Goal: Information Seeking & Learning: Learn about a topic

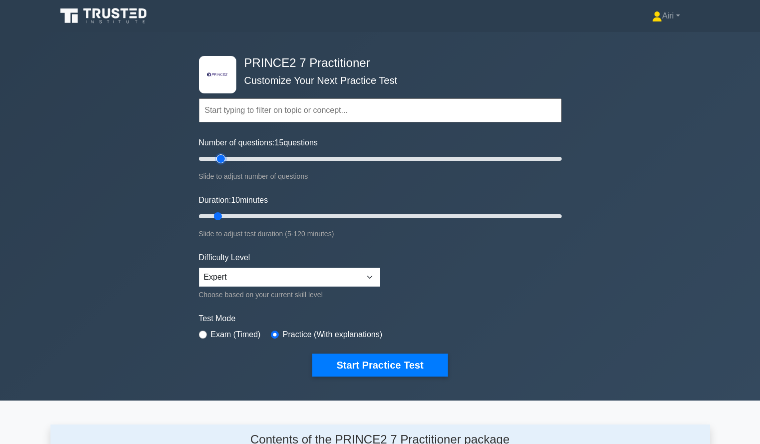
click at [225, 158] on input "Number of questions: 15 questions" at bounding box center [380, 159] width 363 height 12
click at [235, 159] on input "Number of questions: 15 questions" at bounding box center [380, 159] width 363 height 12
type input "20"
click at [233, 158] on input "Number of questions: 25 questions" at bounding box center [380, 159] width 363 height 12
type input "45"
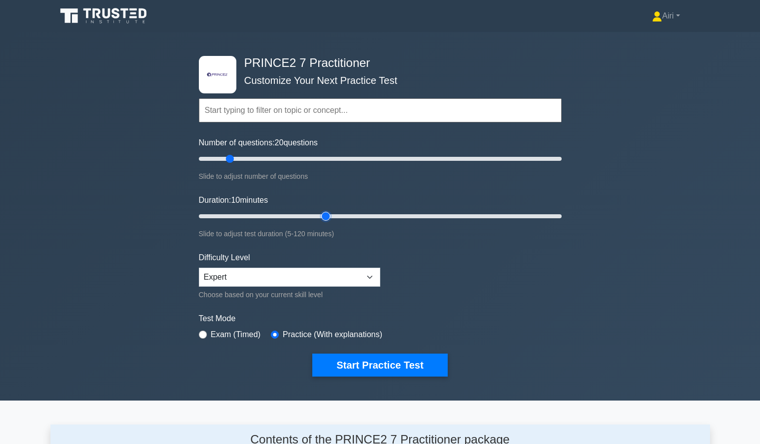
click at [322, 216] on input "Duration: 10 minutes" at bounding box center [380, 216] width 363 height 12
click at [415, 356] on button "Start Practice Test" at bounding box center [379, 365] width 135 height 23
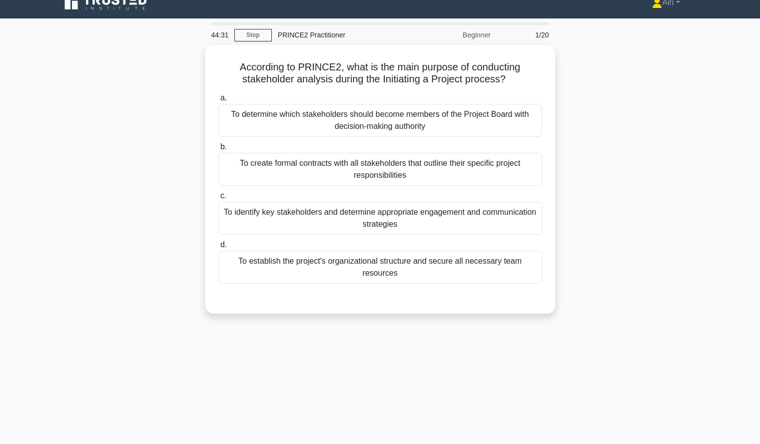
scroll to position [14, 0]
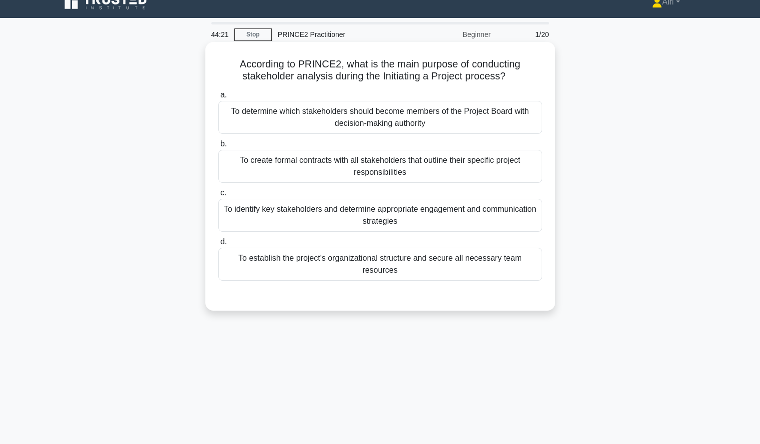
click at [518, 222] on div "To identify key stakeholders and determine appropriate engagement and communica…" at bounding box center [380, 215] width 324 height 33
click at [218, 196] on input "c. To identify key stakeholders and determine appropriate engagement and commun…" at bounding box center [218, 193] width 0 height 6
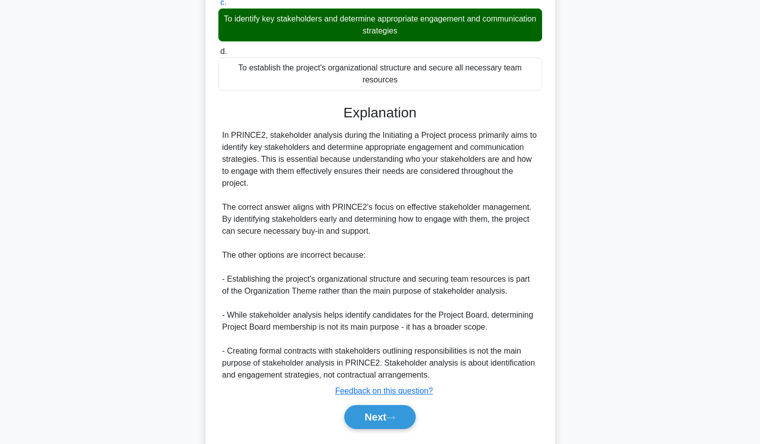
scroll to position [220, 0]
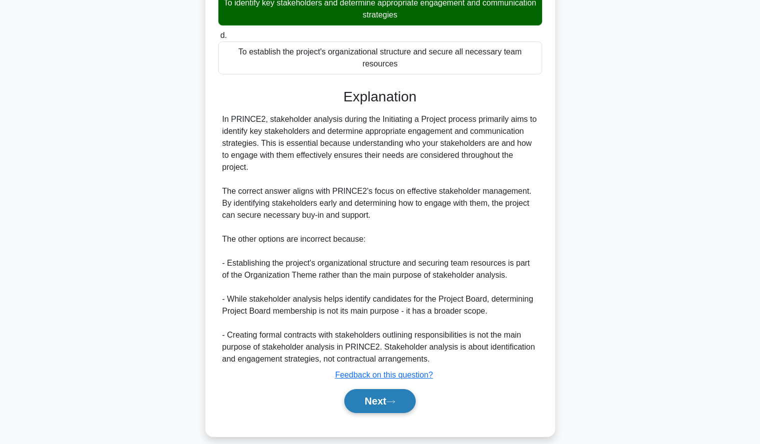
click at [373, 398] on button "Next" at bounding box center [379, 401] width 71 height 24
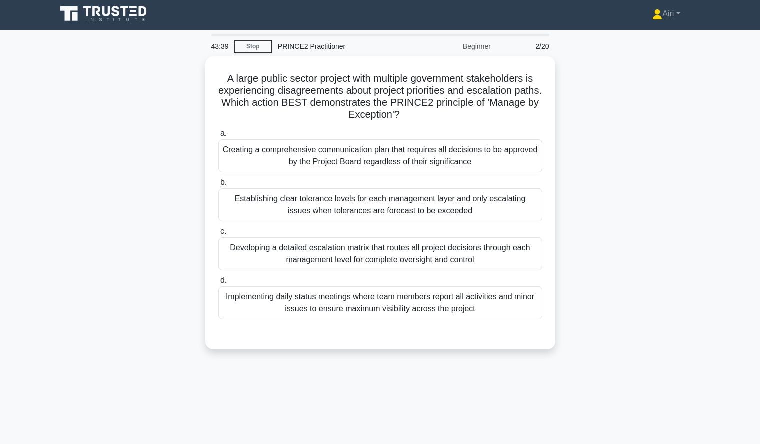
scroll to position [3, 0]
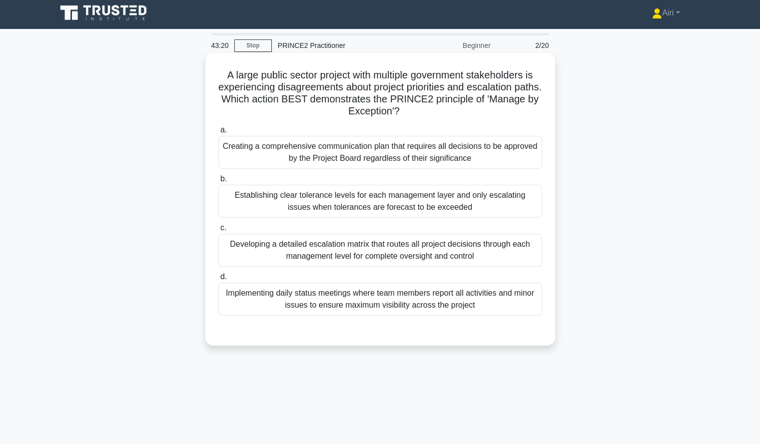
click at [509, 202] on div "Establishing clear tolerance levels for each management layer and only escalati…" at bounding box center [380, 201] width 324 height 33
click at [218, 182] on input "b. Establishing clear tolerance levels for each management layer and only escal…" at bounding box center [218, 179] width 0 height 6
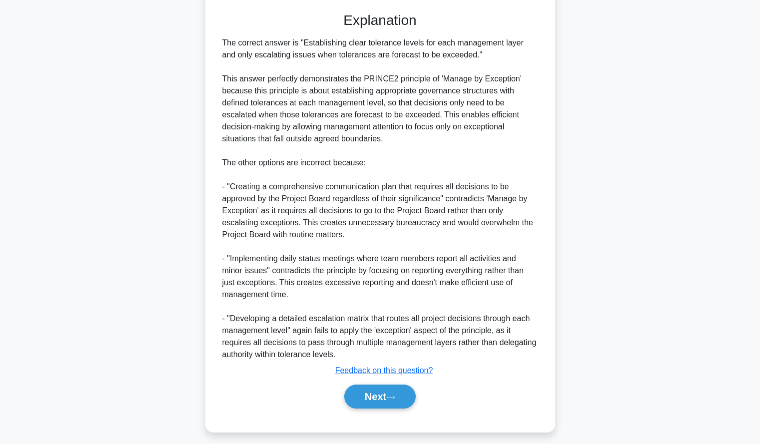
scroll to position [328, 0]
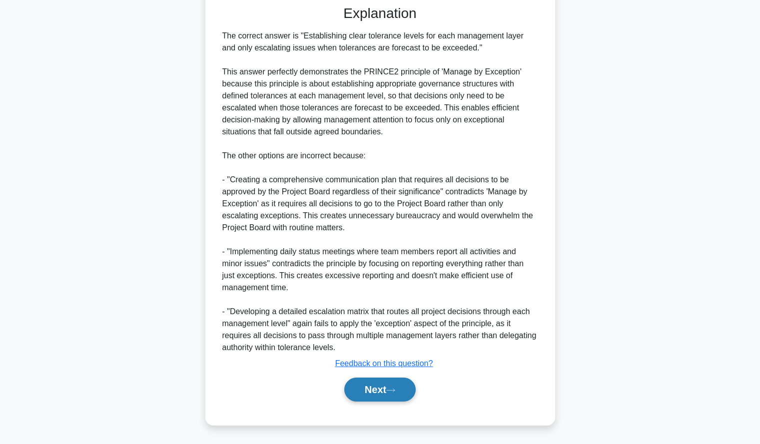
click at [361, 379] on button "Next" at bounding box center [379, 390] width 71 height 24
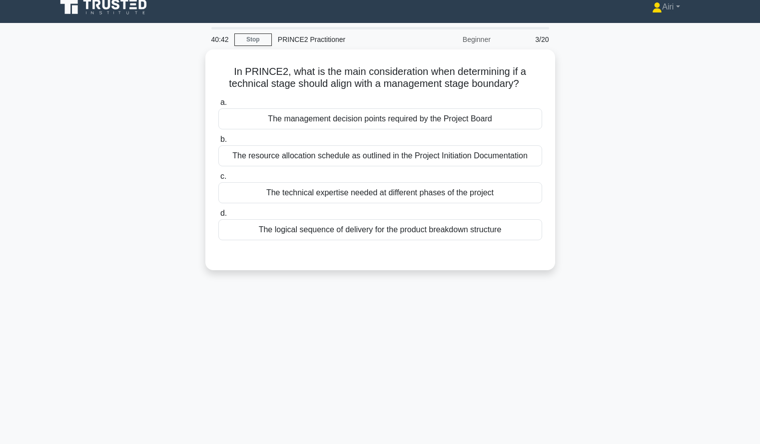
scroll to position [0, 0]
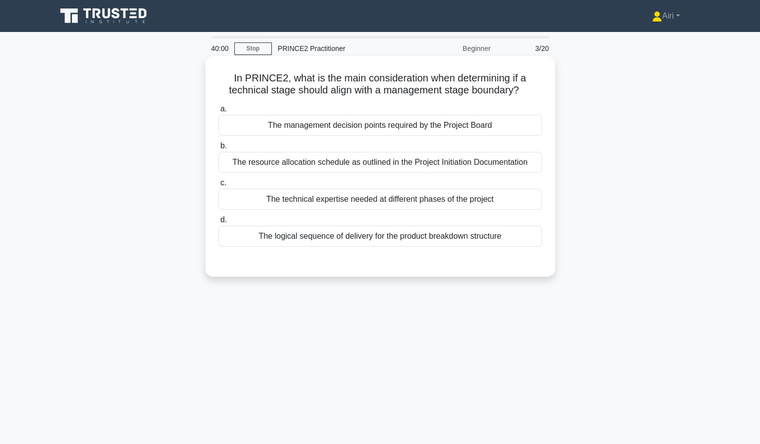
click at [525, 238] on div "The logical sequence of delivery for the product breakdown structure" at bounding box center [380, 236] width 324 height 21
click at [218, 223] on input "d. The logical sequence of delivery for the product breakdown structure" at bounding box center [218, 220] width 0 height 6
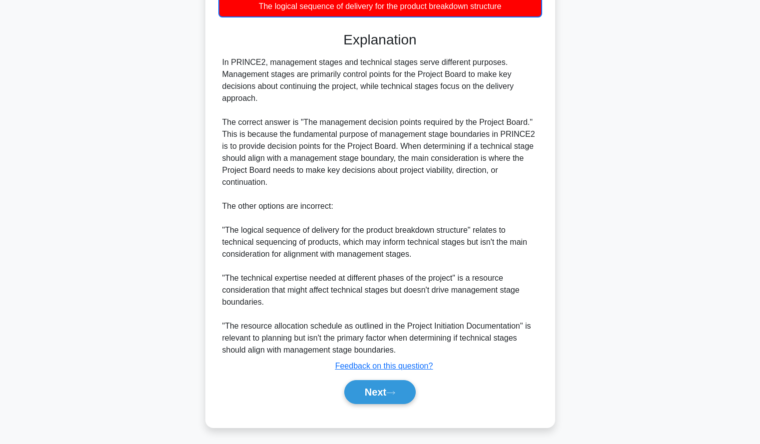
scroll to position [232, 0]
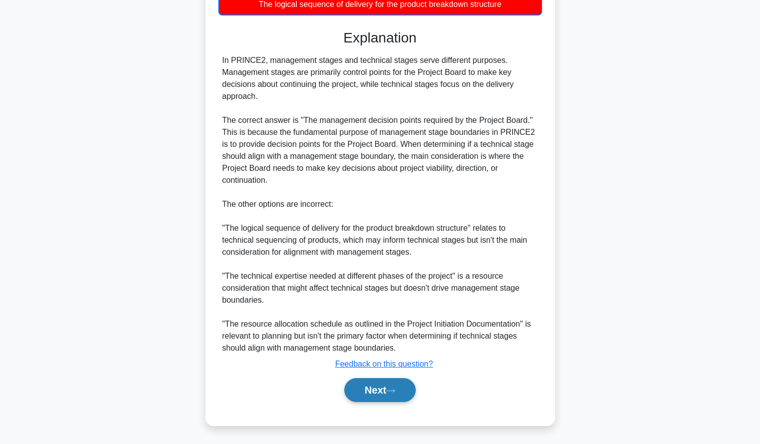
click at [370, 389] on button "Next" at bounding box center [379, 390] width 71 height 24
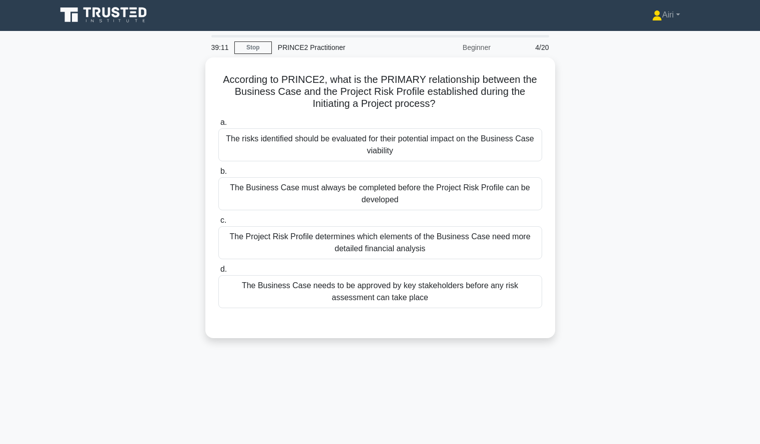
scroll to position [1, 0]
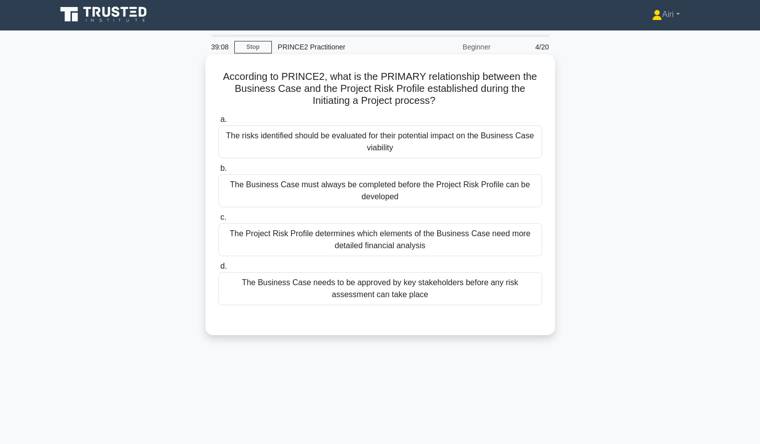
click at [523, 140] on div "The risks identified should be evaluated for their potential impact on the Busi…" at bounding box center [380, 141] width 324 height 33
click at [218, 123] on input "a. The risks identified should be evaluated for their potential impact on the B…" at bounding box center [218, 119] width 0 height 6
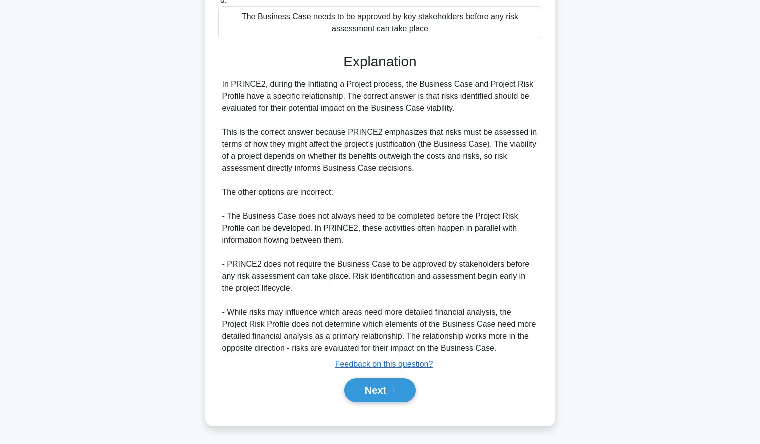
scroll to position [268, 0]
click at [365, 386] on button "Next" at bounding box center [379, 390] width 71 height 24
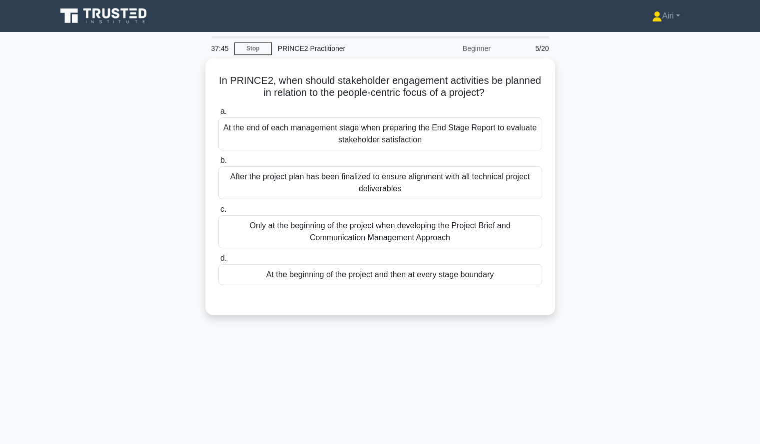
scroll to position [0, 0]
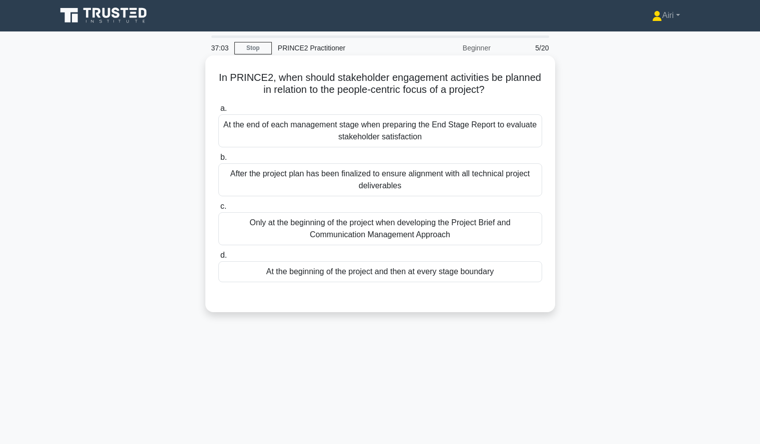
click at [524, 272] on div "At the beginning of the project and then at every stage boundary" at bounding box center [380, 271] width 324 height 21
click at [218, 259] on input "d. At the beginning of the project and then at every stage boundary" at bounding box center [218, 255] width 0 height 6
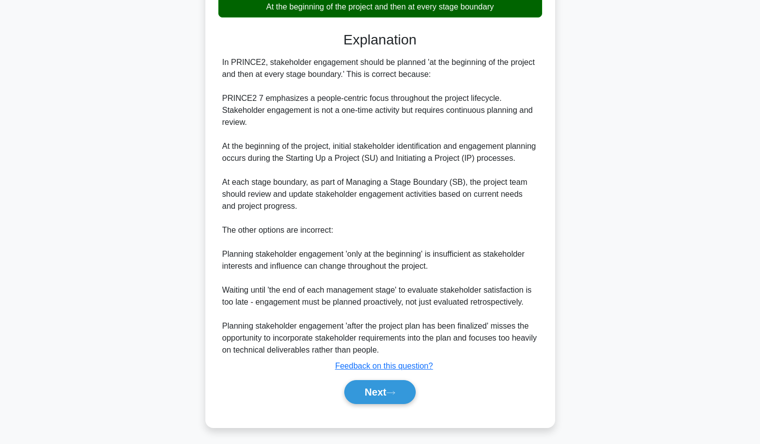
scroll to position [280, 0]
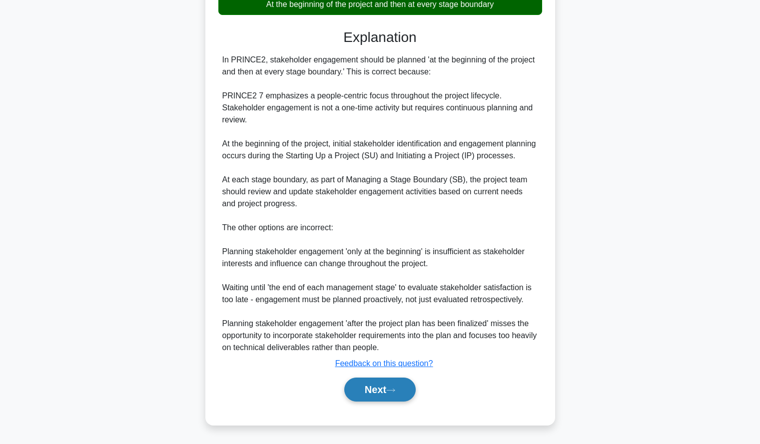
click at [361, 390] on button "Next" at bounding box center [379, 390] width 71 height 24
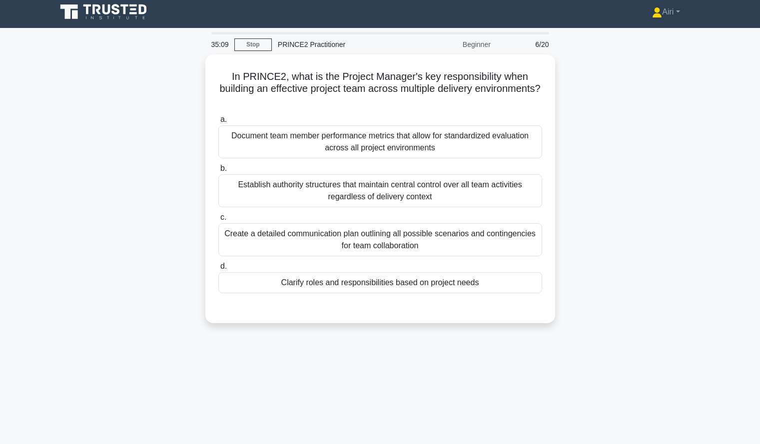
scroll to position [0, 0]
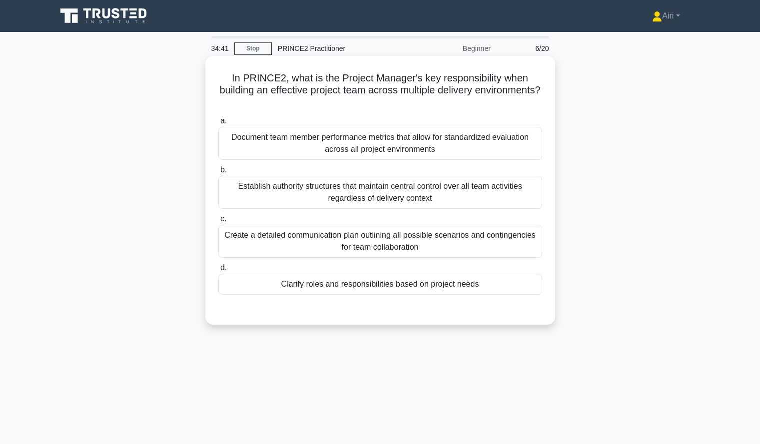
click at [345, 287] on div "Clarify roles and responsibilities based on project needs" at bounding box center [380, 284] width 324 height 21
click at [218, 271] on input "d. Clarify roles and responsibilities based on project needs" at bounding box center [218, 268] width 0 height 6
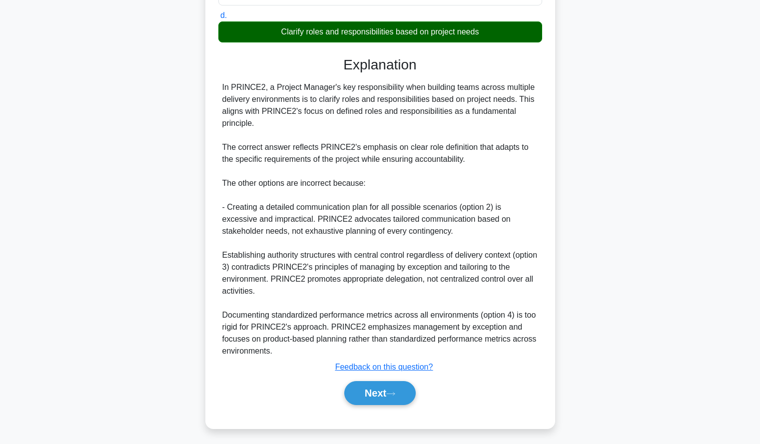
scroll to position [256, 0]
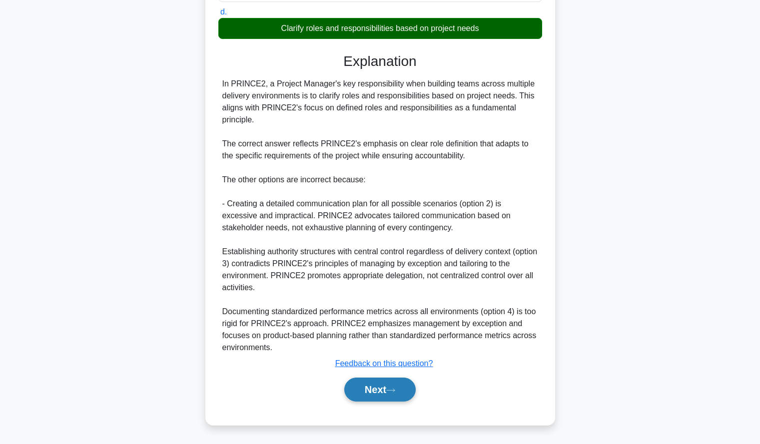
click at [365, 385] on button "Next" at bounding box center [379, 390] width 71 height 24
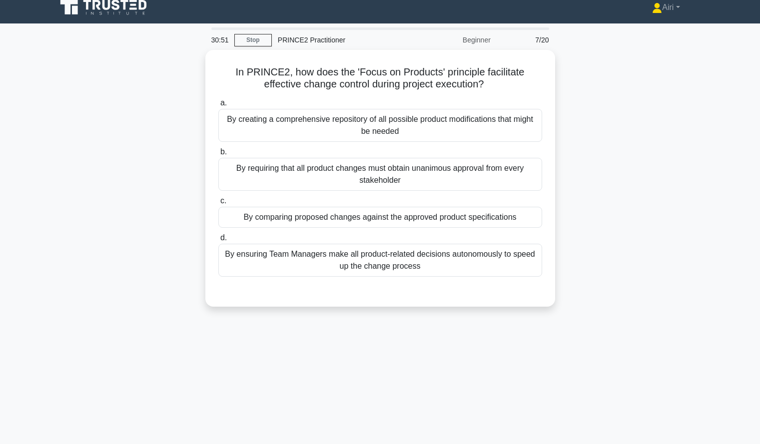
scroll to position [9, 0]
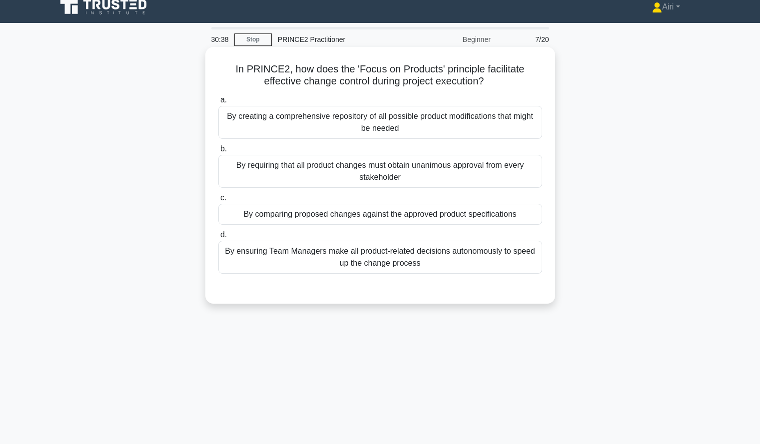
click at [517, 223] on div "By comparing proposed changes against the approved product specifications" at bounding box center [380, 214] width 324 height 21
click at [218, 201] on input "c. By comparing proposed changes against the approved product specifications" at bounding box center [218, 198] width 0 height 6
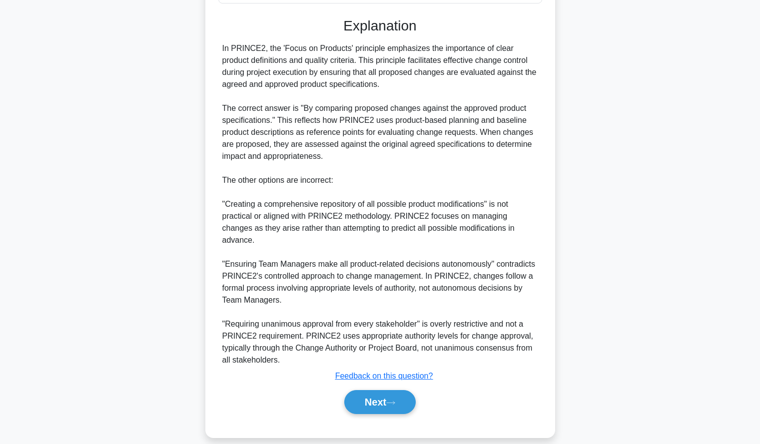
scroll to position [280, 0]
click at [376, 389] on button "Next" at bounding box center [379, 401] width 71 height 24
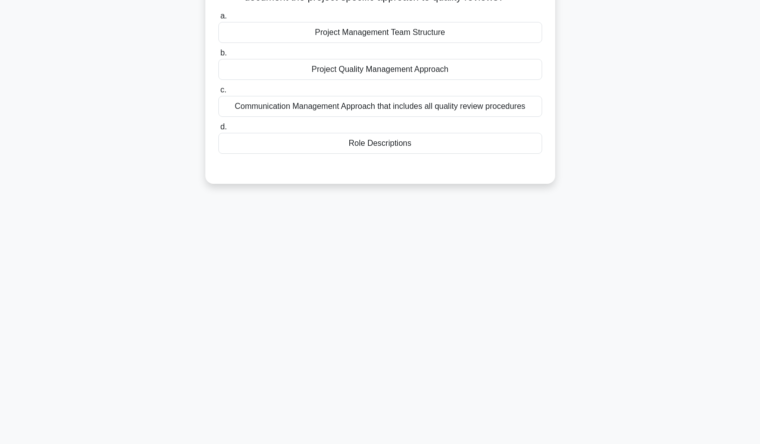
scroll to position [0, 0]
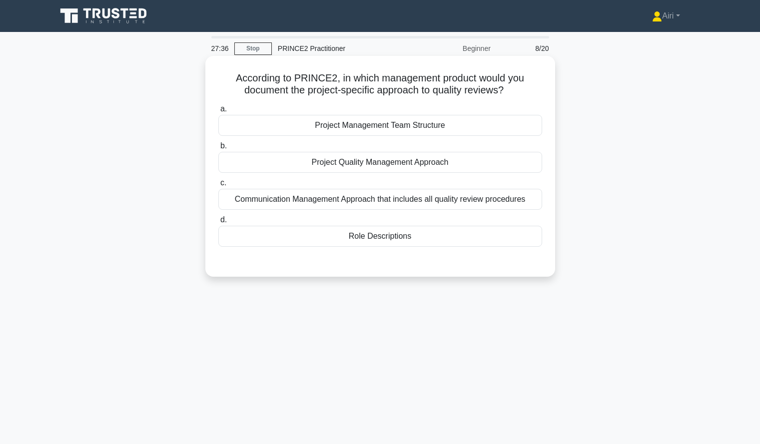
click at [522, 165] on div "Project Quality Management Approach" at bounding box center [380, 162] width 324 height 21
click at [218, 149] on input "b. Project Quality Management Approach" at bounding box center [218, 146] width 0 height 6
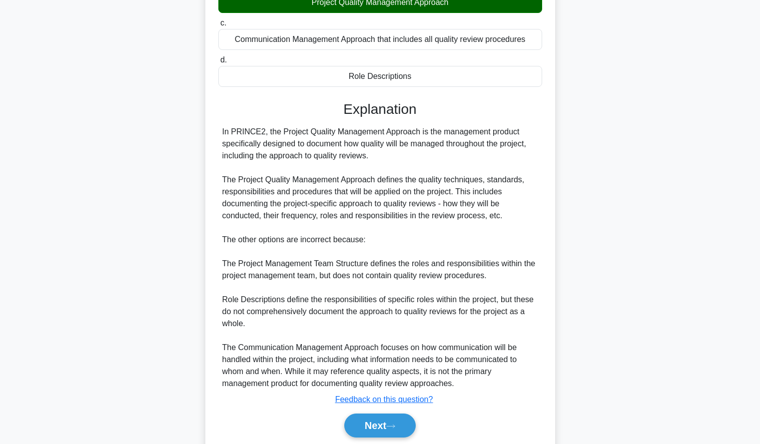
scroll to position [196, 0]
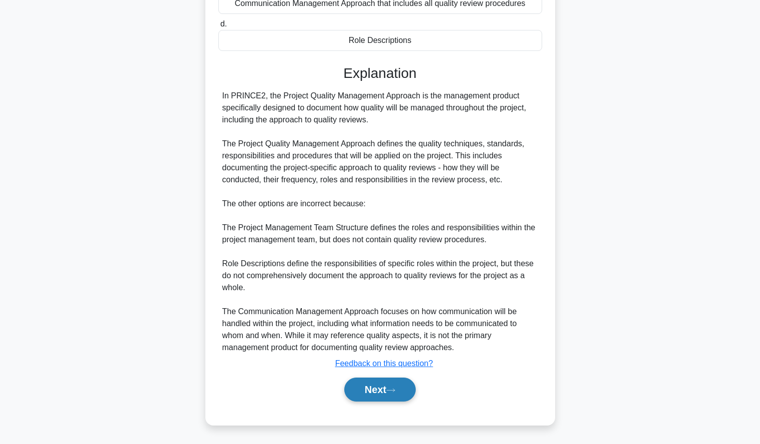
click at [365, 383] on button "Next" at bounding box center [379, 390] width 71 height 24
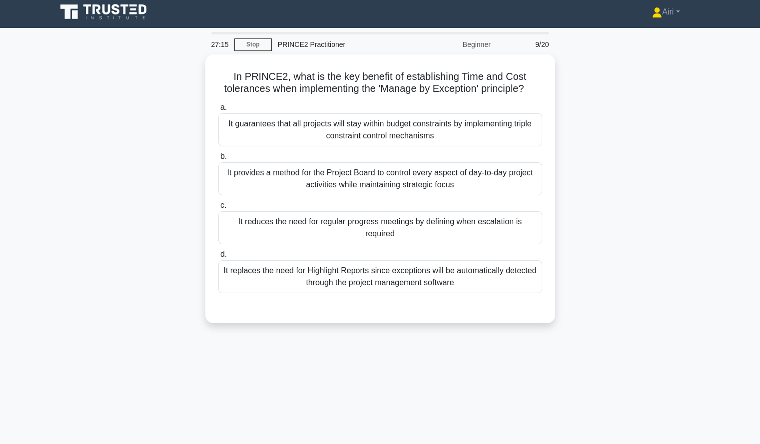
scroll to position [0, 0]
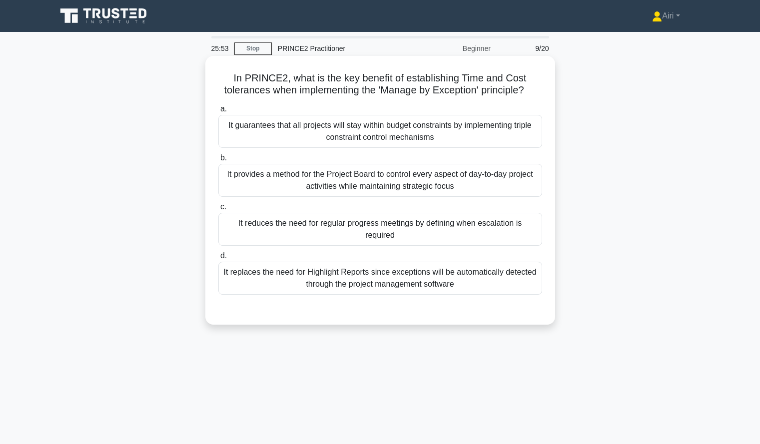
click at [515, 185] on div "It provides a method for the Project Board to control every aspect of day-to-da…" at bounding box center [380, 180] width 324 height 33
click at [218, 161] on input "b. It provides a method for the Project Board to control every aspect of day-to…" at bounding box center [218, 158] width 0 height 6
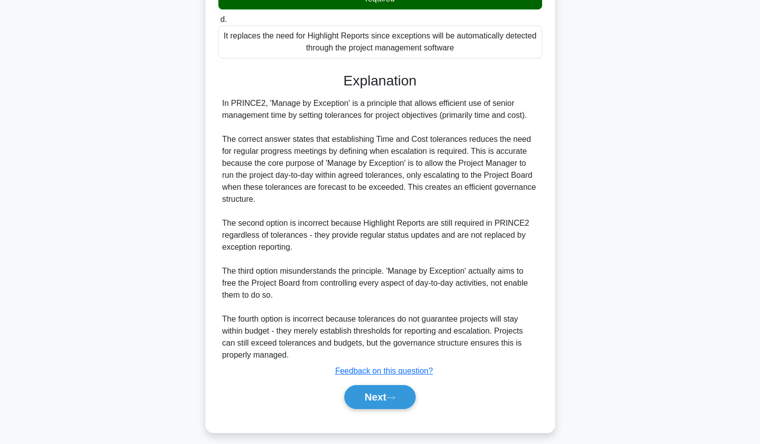
scroll to position [240, 0]
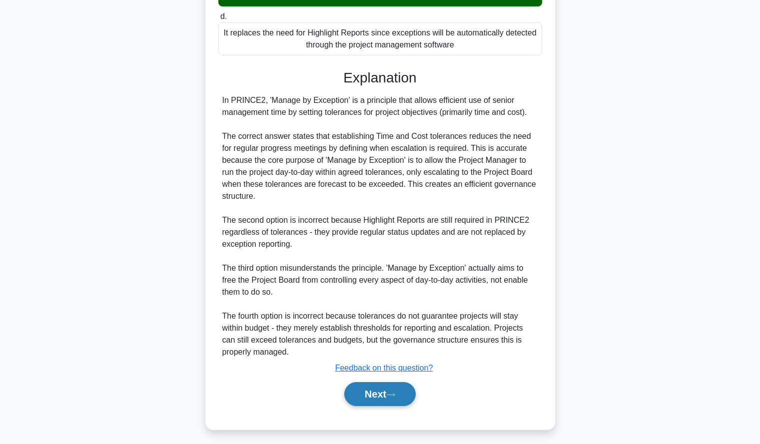
click at [365, 397] on button "Next" at bounding box center [379, 394] width 71 height 24
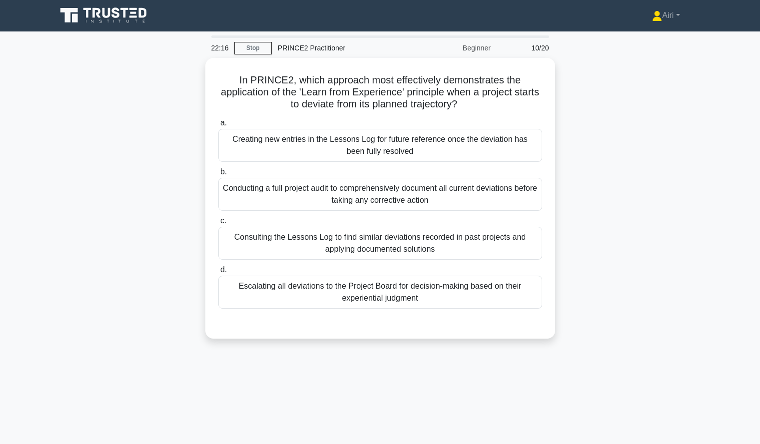
scroll to position [0, 0]
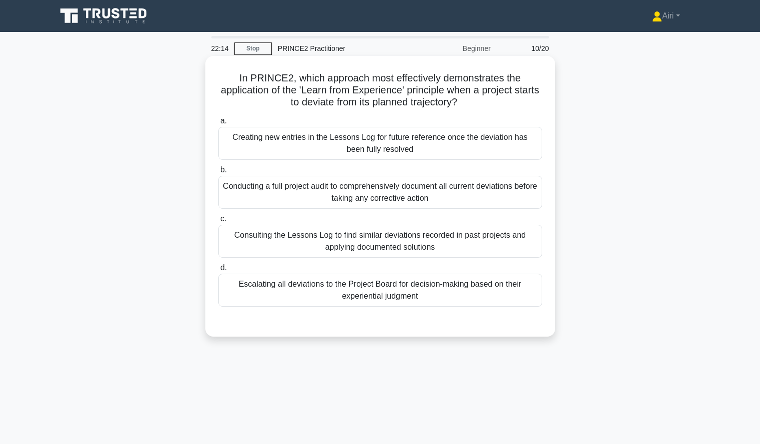
click at [506, 238] on div "Consulting the Lessons Log to find similar deviations recorded in past projects…" at bounding box center [380, 241] width 324 height 33
click at [218, 222] on input "c. Consulting the Lessons Log to find similar deviations recorded in past proje…" at bounding box center [218, 219] width 0 height 6
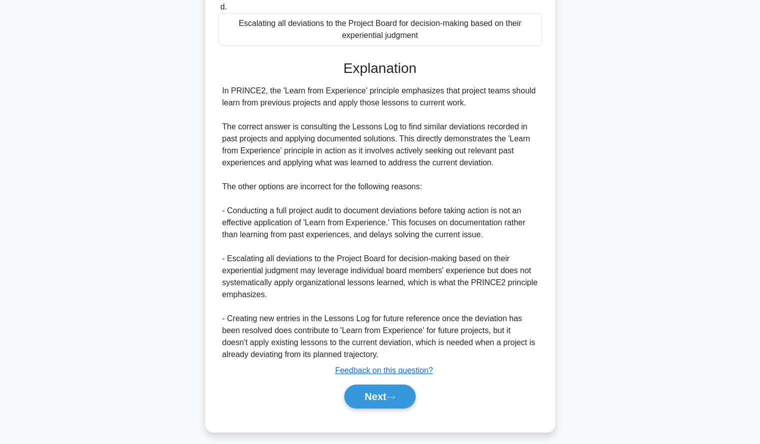
scroll to position [268, 0]
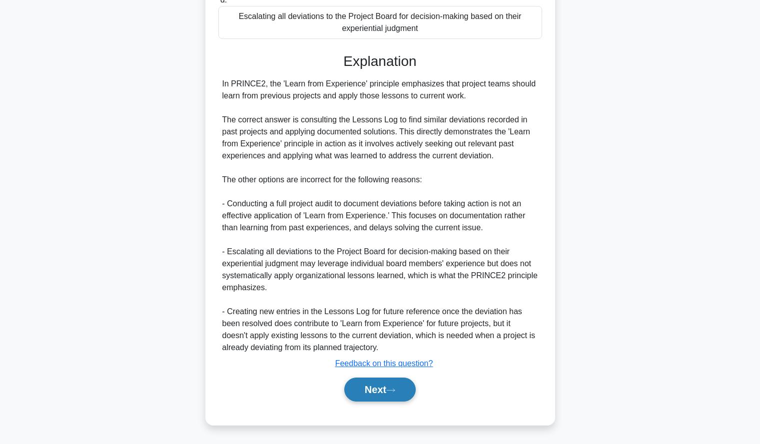
click at [352, 389] on button "Next" at bounding box center [379, 390] width 71 height 24
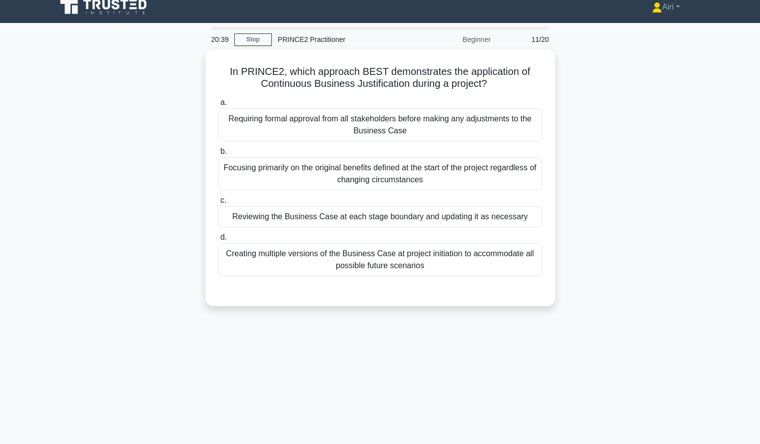
scroll to position [8, 0]
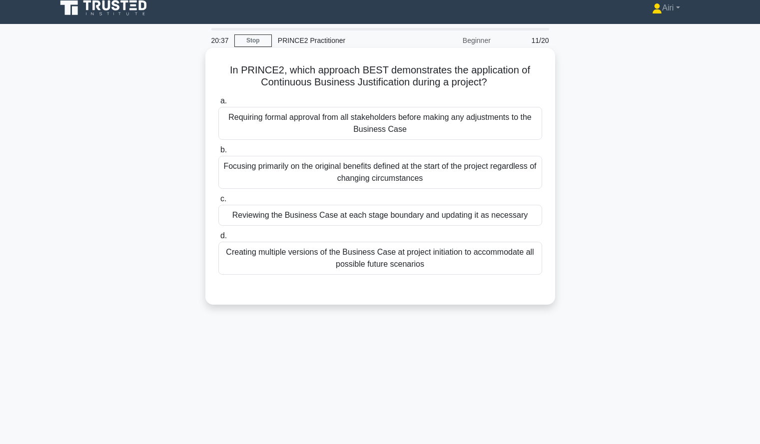
click at [529, 215] on div "Reviewing the Business Case at each stage boundary and updating it as necessary" at bounding box center [380, 215] width 324 height 21
click at [218, 202] on input "c. Reviewing the Business Case at each stage boundary and updating it as necess…" at bounding box center [218, 199] width 0 height 6
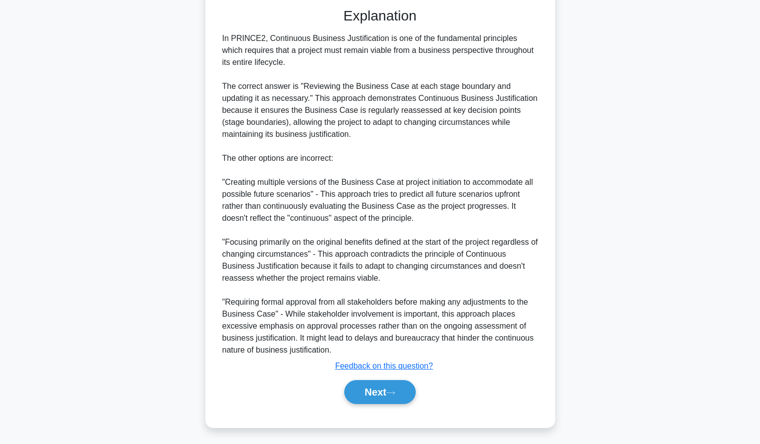
scroll to position [292, 0]
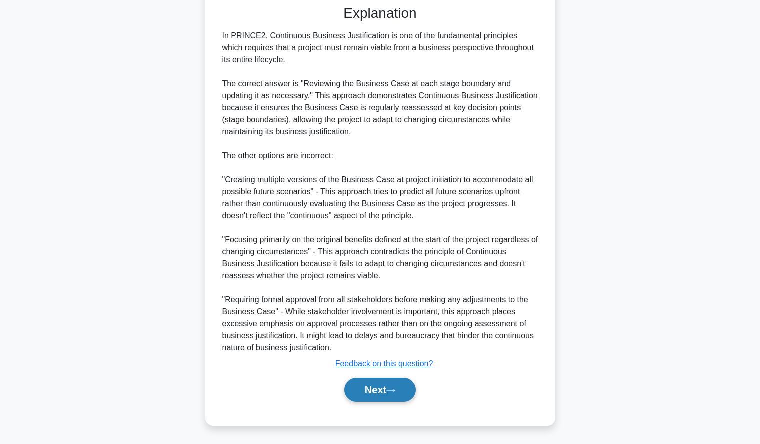
click at [349, 393] on button "Next" at bounding box center [379, 390] width 71 height 24
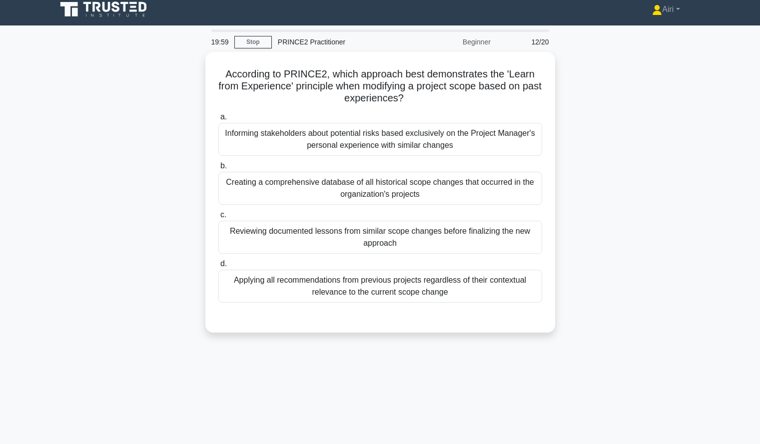
scroll to position [6, 0]
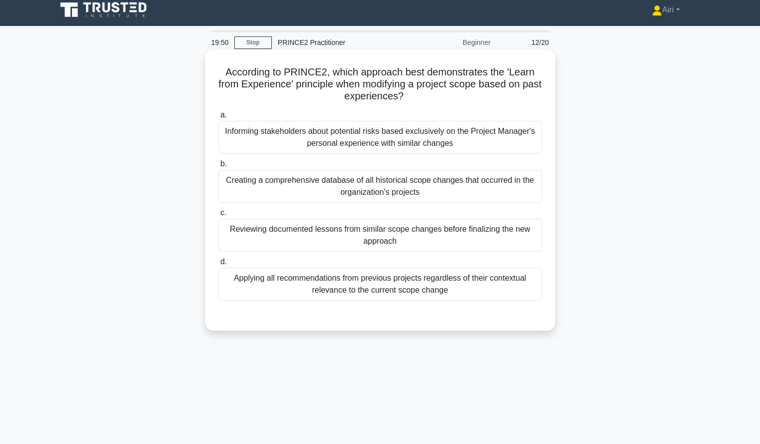
click at [521, 235] on div "Reviewing documented lessons from similar scope changes before finalizing the n…" at bounding box center [380, 235] width 324 height 33
click at [218, 216] on input "c. Reviewing documented lessons from similar scope changes before finalizing th…" at bounding box center [218, 213] width 0 height 6
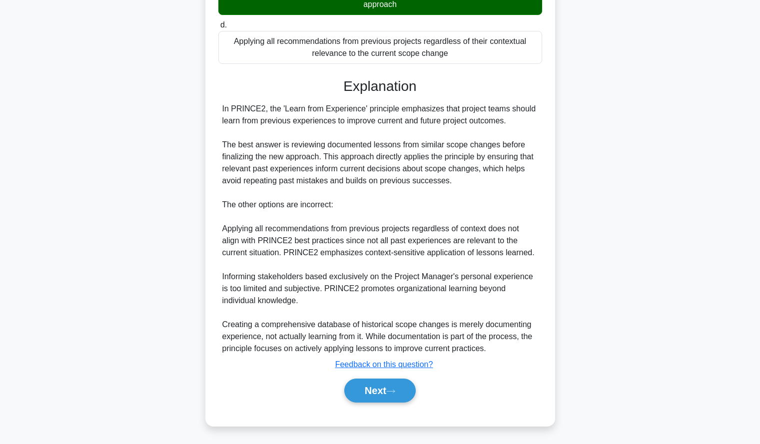
scroll to position [242, 0]
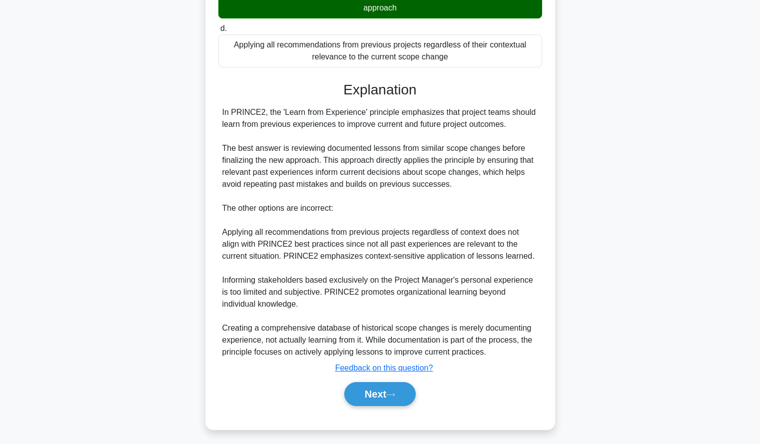
click at [2, 187] on main "16:29 Stop PRINCE2 Practitioner Beginner 12/20 According to PRINCE2, which appr…" at bounding box center [380, 118] width 760 height 656
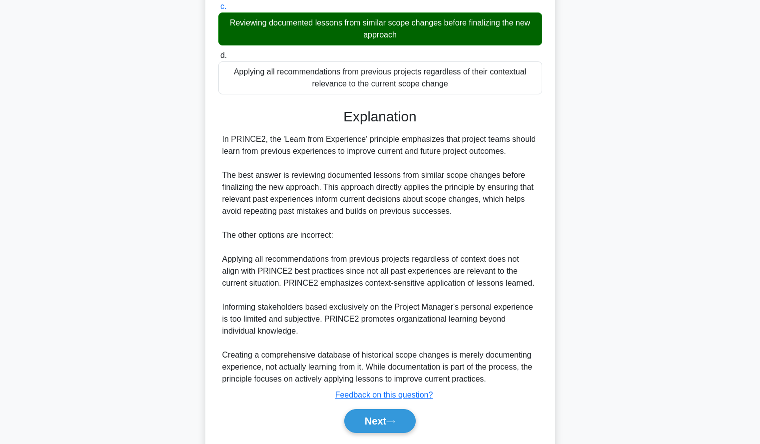
scroll to position [215, 0]
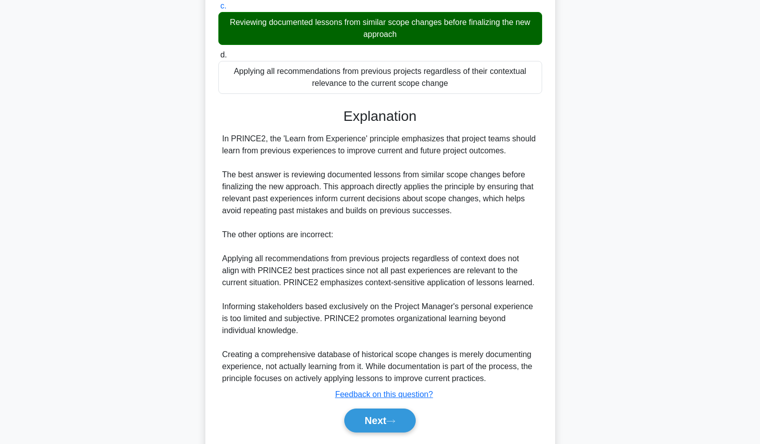
drag, startPoint x: 605, startPoint y: 215, endPoint x: 593, endPoint y: 235, distance: 23.3
click at [593, 235] on div "According to PRINCE2, which approach best demonstrates the 'Learn from Experien…" at bounding box center [380, 155] width 660 height 625
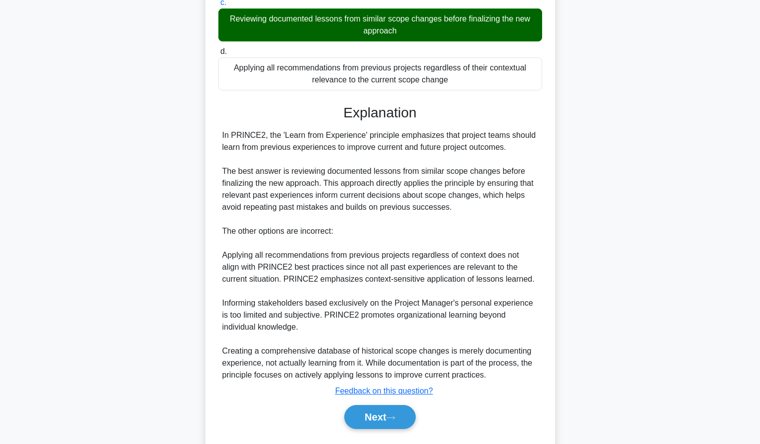
scroll to position [244, 0]
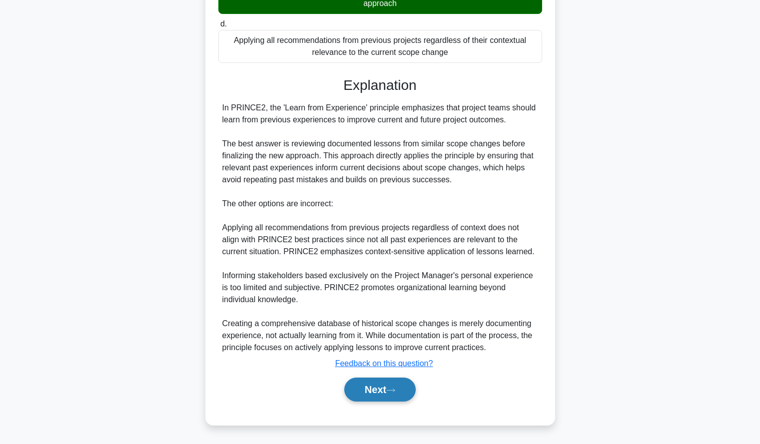
click at [374, 387] on button "Next" at bounding box center [379, 390] width 71 height 24
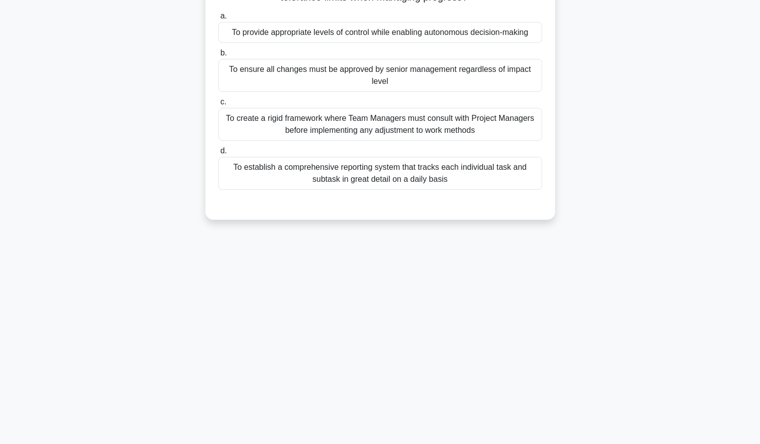
scroll to position [0, 0]
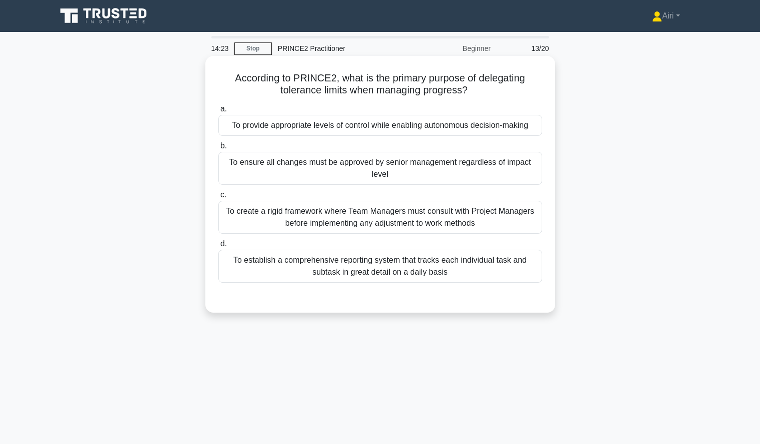
click at [523, 126] on div "To provide appropriate levels of control while enabling autonomous decision-mak…" at bounding box center [380, 125] width 324 height 21
click at [218, 112] on input "a. To provide appropriate levels of control while enabling autonomous decision-…" at bounding box center [218, 109] width 0 height 6
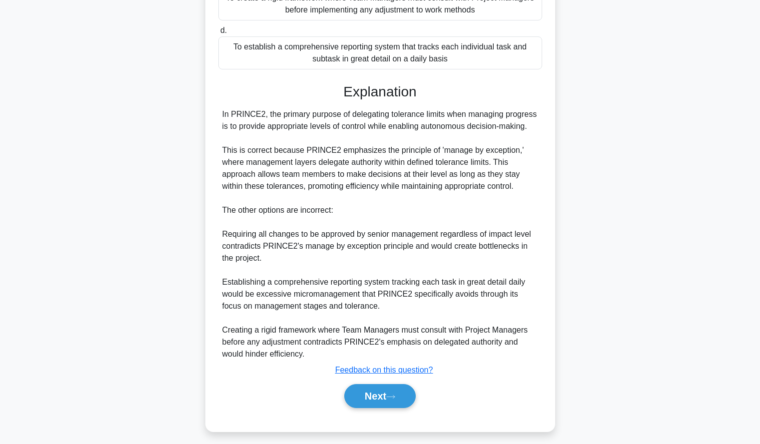
scroll to position [220, 0]
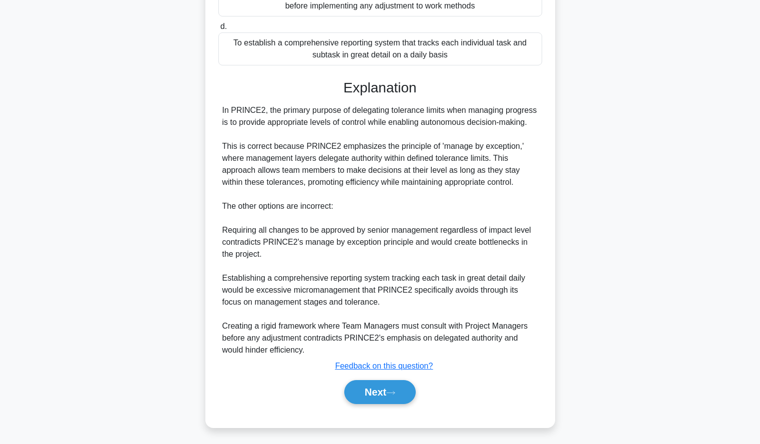
drag, startPoint x: 575, startPoint y: 155, endPoint x: 578, endPoint y: 132, distance: 23.2
click at [578, 132] on div "According to PRINCE2, what is the primary purpose of delegating tolerance limit…" at bounding box center [380, 139] width 660 height 601
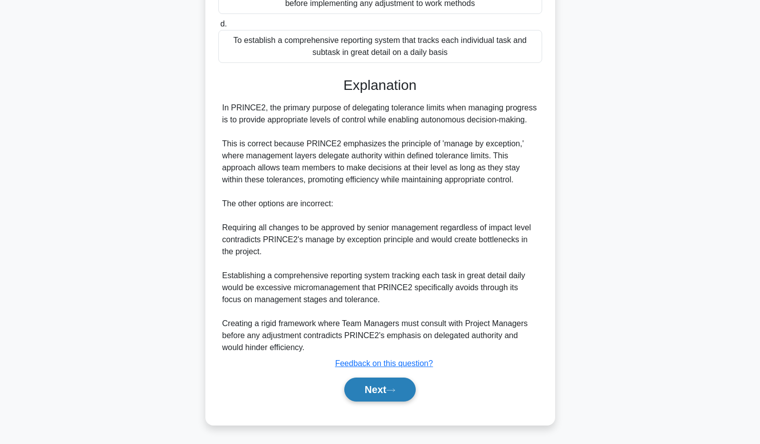
click at [365, 383] on button "Next" at bounding box center [379, 390] width 71 height 24
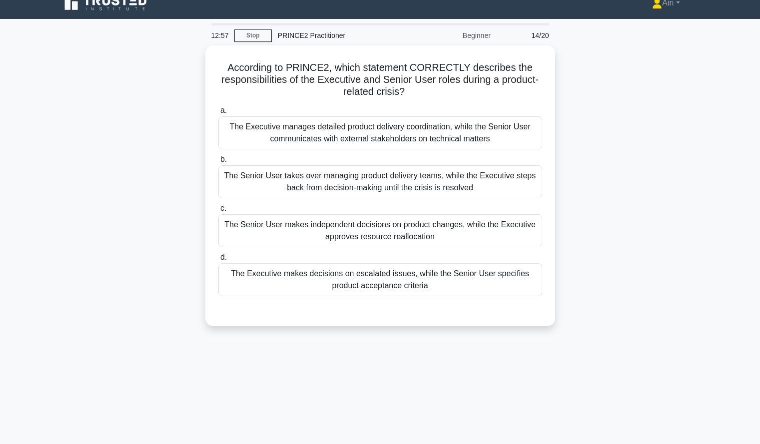
scroll to position [13, 0]
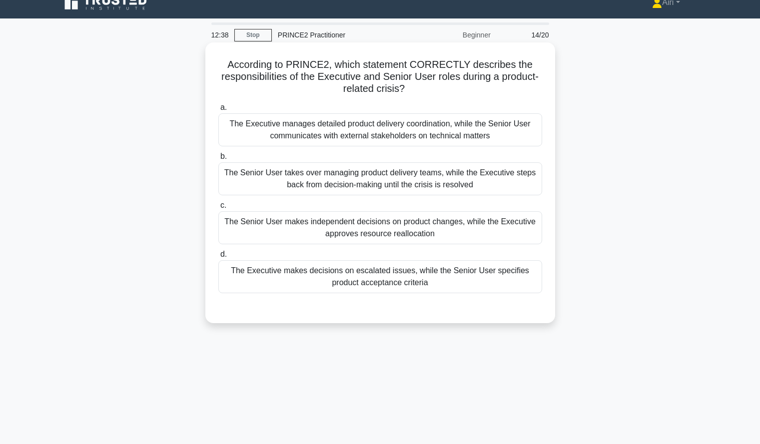
click at [521, 277] on div "The Executive makes decisions on escalated issues, while the Senior User specif…" at bounding box center [380, 276] width 324 height 33
click at [218, 258] on input "d. The Executive makes decisions on escalated issues, while the Senior User spe…" at bounding box center [218, 254] width 0 height 6
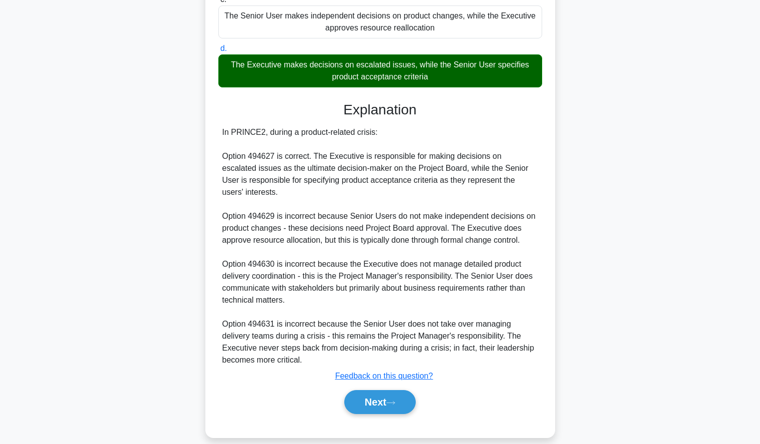
scroll to position [230, 0]
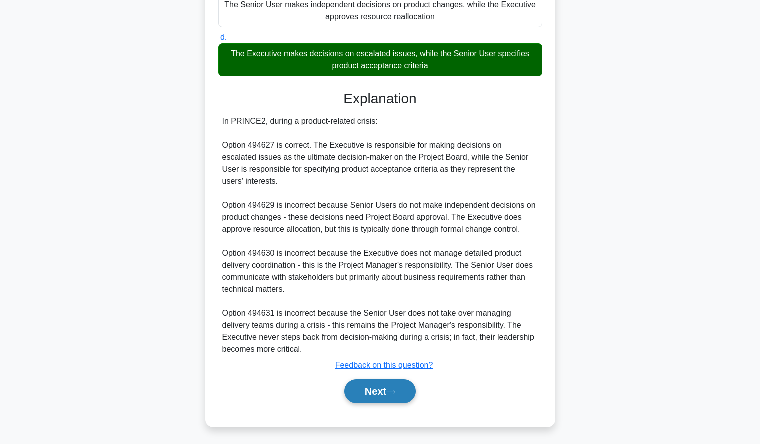
click at [359, 391] on button "Next" at bounding box center [379, 391] width 71 height 24
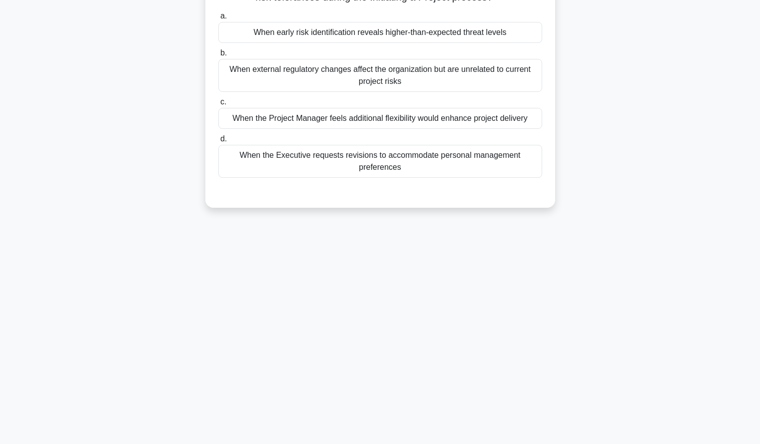
scroll to position [0, 0]
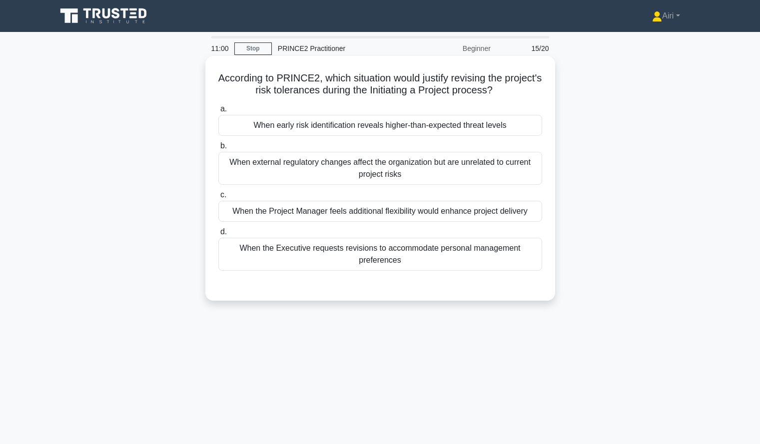
click at [522, 128] on div "When early risk identification reveals higher-than-expected threat levels" at bounding box center [380, 125] width 324 height 21
click at [218, 112] on input "a. When early risk identification reveals higher-than-expected threat levels" at bounding box center [218, 109] width 0 height 6
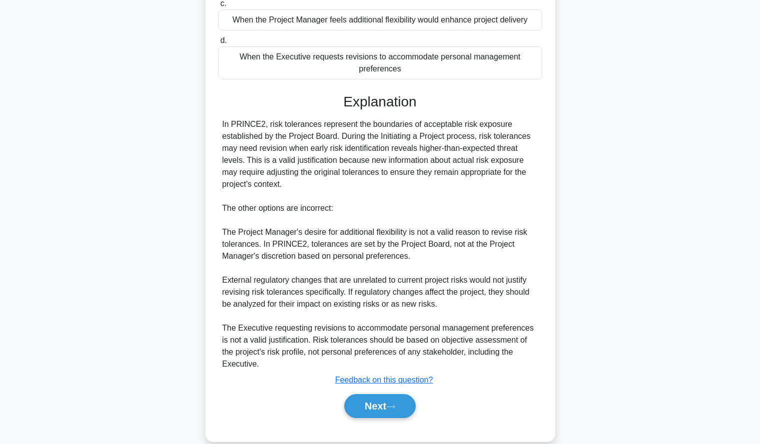
scroll to position [196, 0]
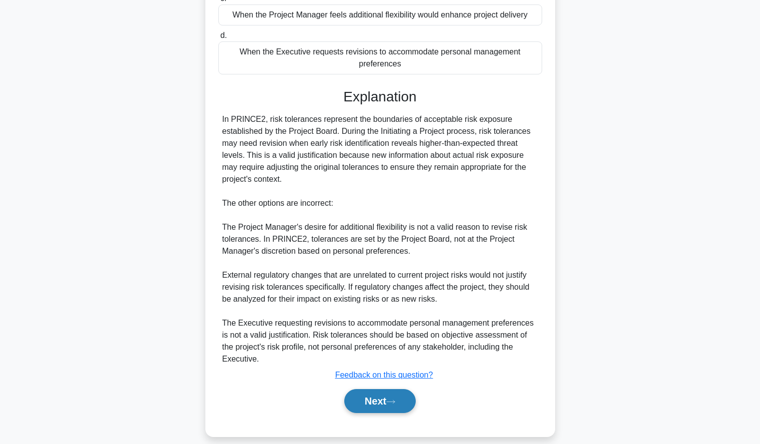
click at [372, 396] on button "Next" at bounding box center [379, 401] width 71 height 24
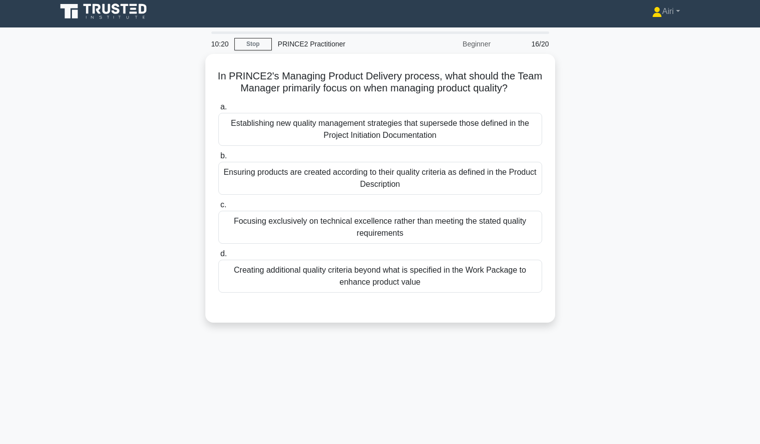
scroll to position [4, 0]
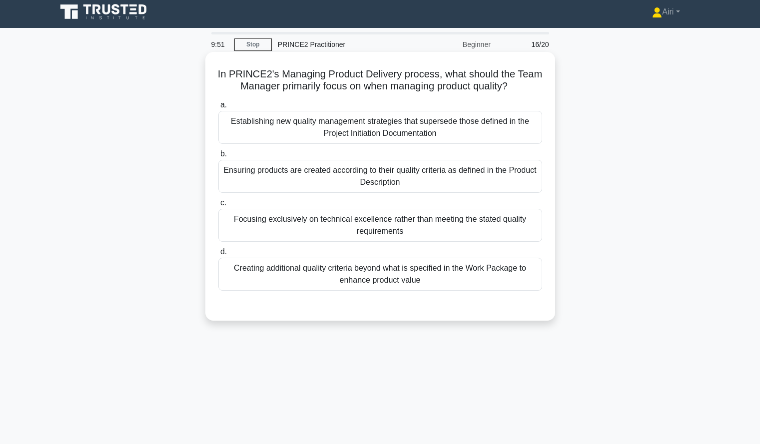
click at [535, 180] on div "Ensuring products are created according to their quality criteria as defined in…" at bounding box center [380, 176] width 324 height 33
click at [218, 157] on input "b. Ensuring products are created according to their quality criteria as defined…" at bounding box center [218, 154] width 0 height 6
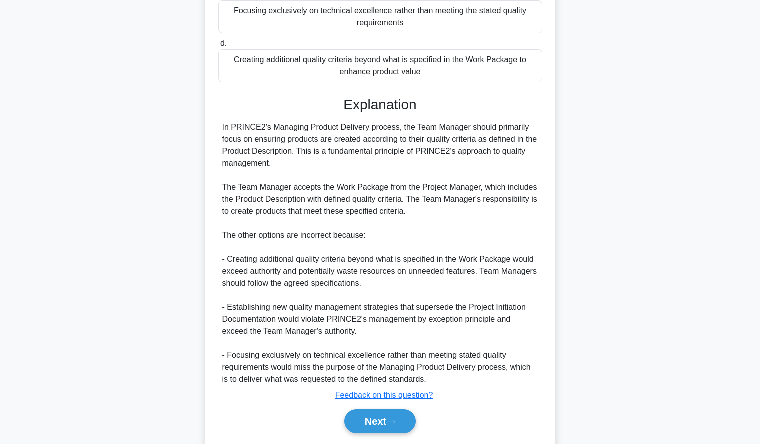
scroll to position [244, 0]
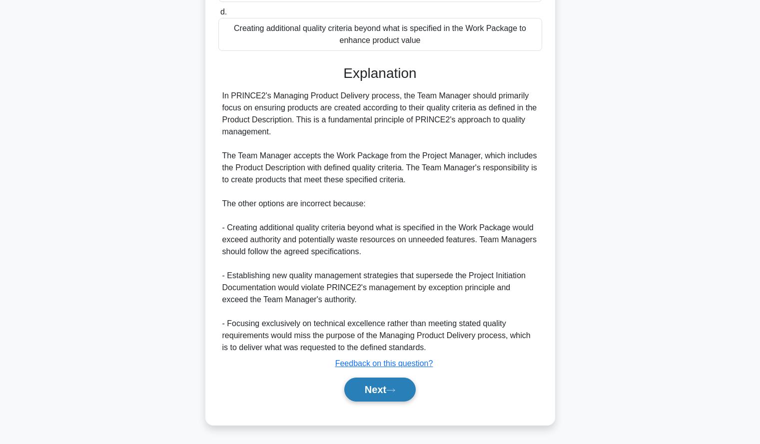
click at [367, 392] on button "Next" at bounding box center [379, 390] width 71 height 24
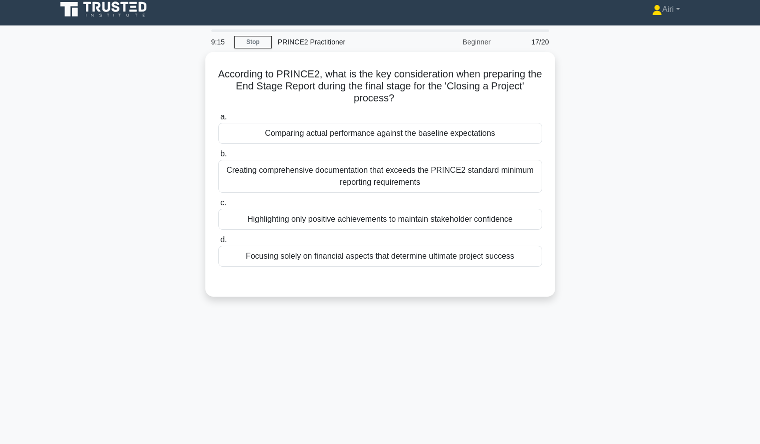
scroll to position [6, 0]
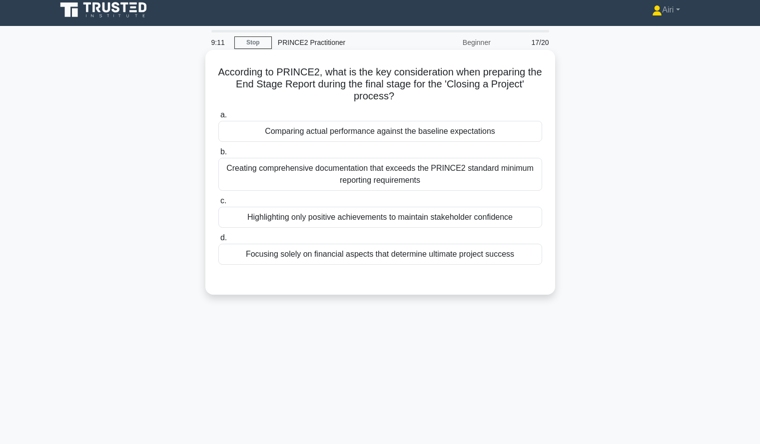
click at [536, 132] on div "Comparing actual performance against the baseline expectations" at bounding box center [380, 131] width 324 height 21
click at [218, 118] on input "a. Comparing actual performance against the baseline expectations" at bounding box center [218, 115] width 0 height 6
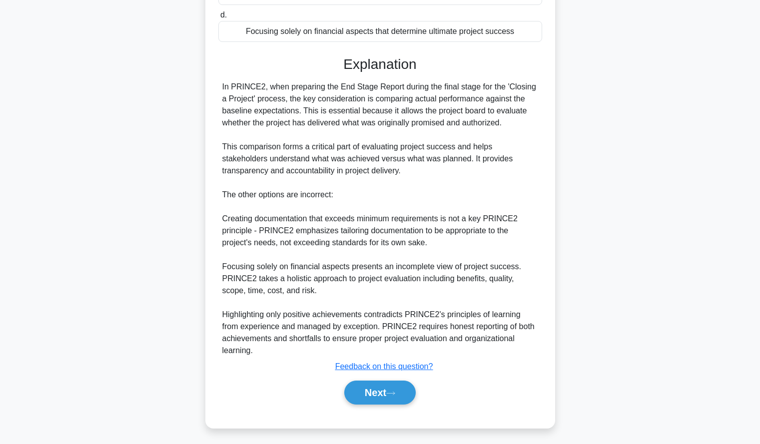
scroll to position [232, 0]
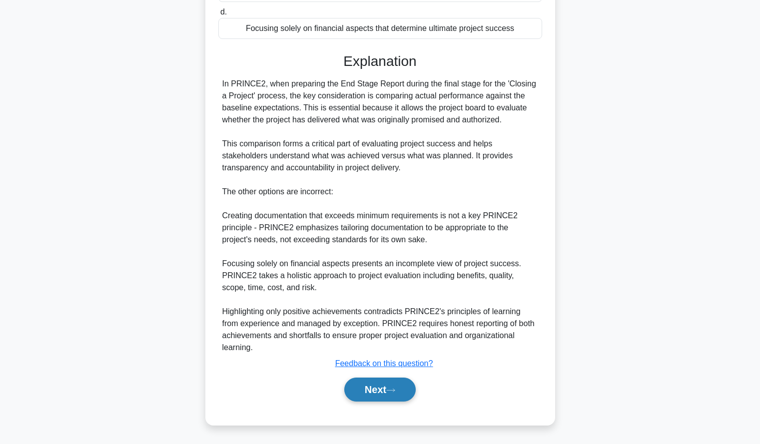
click at [361, 386] on button "Next" at bounding box center [379, 390] width 71 height 24
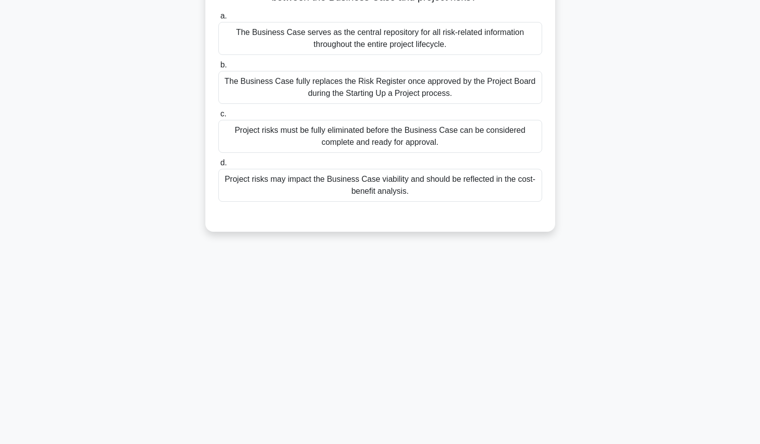
scroll to position [0, 0]
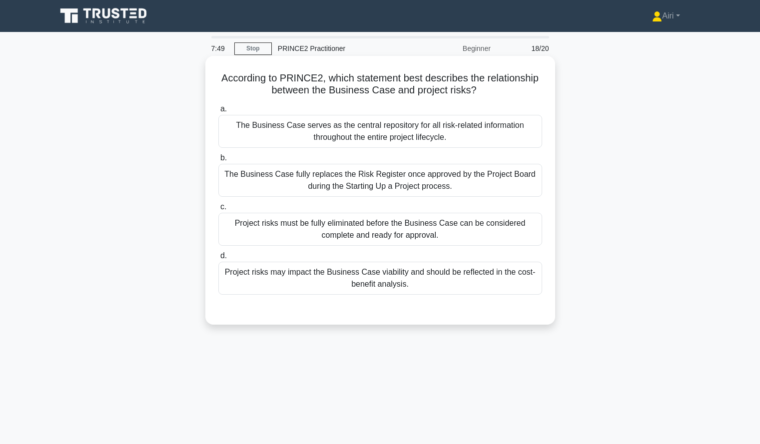
click at [486, 287] on div "Project risks may impact the Business Case viability and should be reflected in…" at bounding box center [380, 278] width 324 height 33
click at [218, 259] on input "d. Project risks may impact the Business Case viability and should be reflected…" at bounding box center [218, 256] width 0 height 6
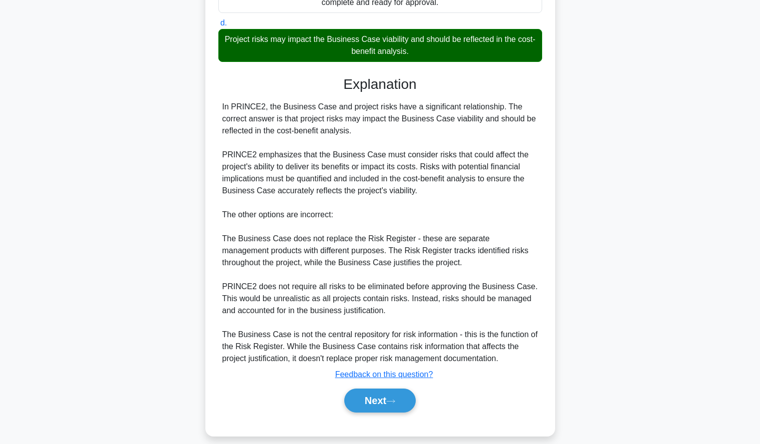
scroll to position [244, 0]
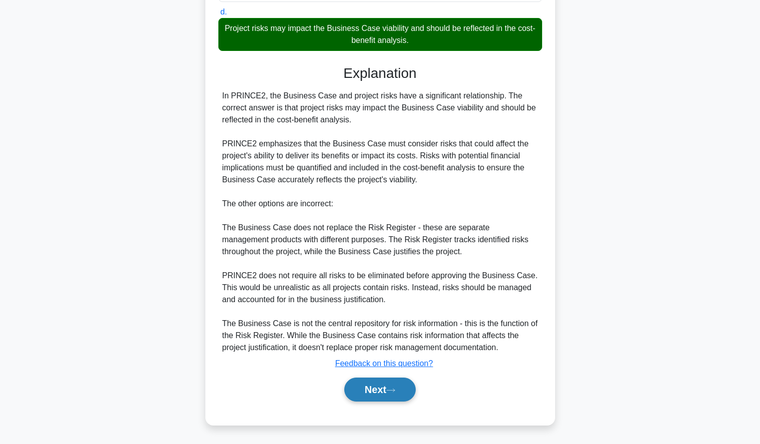
click at [355, 386] on button "Next" at bounding box center [379, 390] width 71 height 24
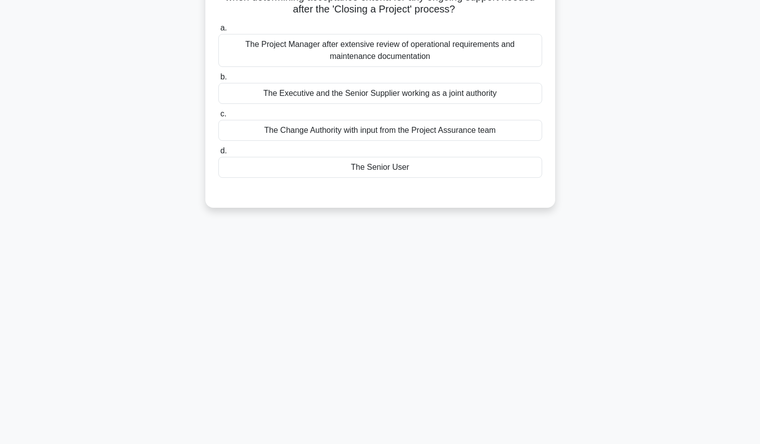
scroll to position [0, 0]
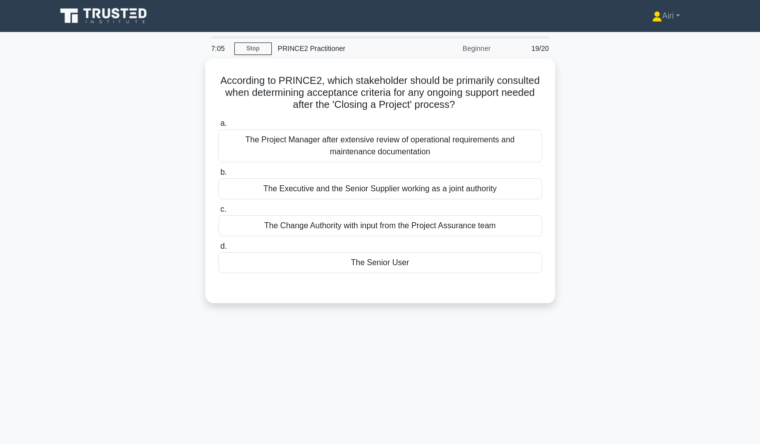
click at [602, 218] on div "According to PRINCE2, which stakeholder should be primarily consulted when dete…" at bounding box center [380, 186] width 660 height 257
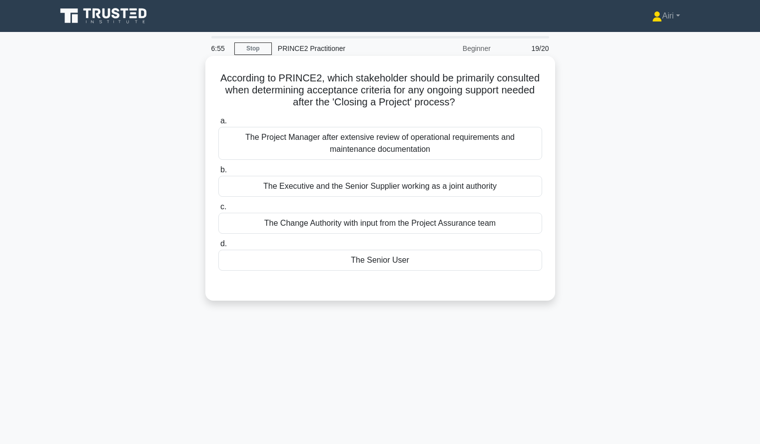
click at [472, 259] on div "The Senior User" at bounding box center [380, 260] width 324 height 21
click at [218, 247] on input "d. The Senior User" at bounding box center [218, 244] width 0 height 6
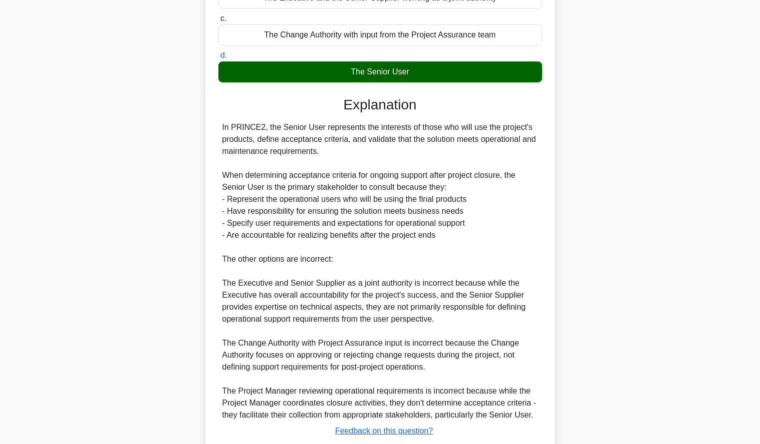
scroll to position [256, 0]
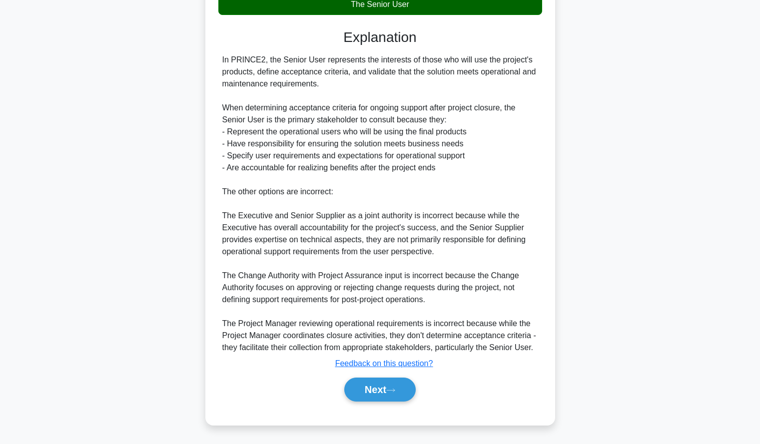
click at [371, 372] on div "Explanation In PRINCE2, the Senior User represents the interests of those who w…" at bounding box center [380, 217] width 324 height 377
click at [371, 387] on button "Next" at bounding box center [379, 390] width 71 height 24
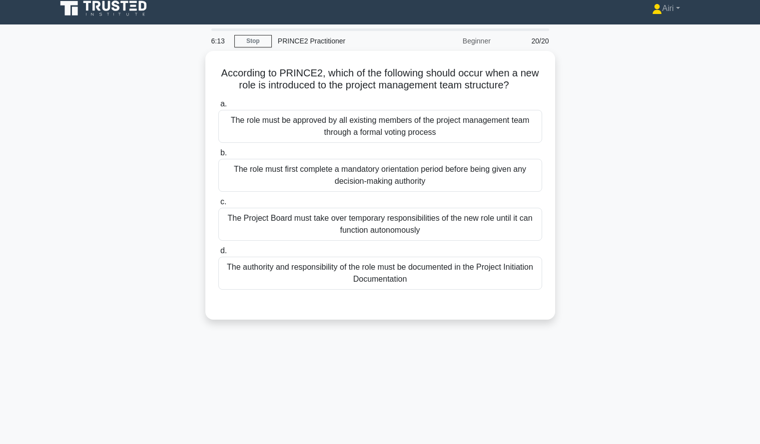
scroll to position [8, 0]
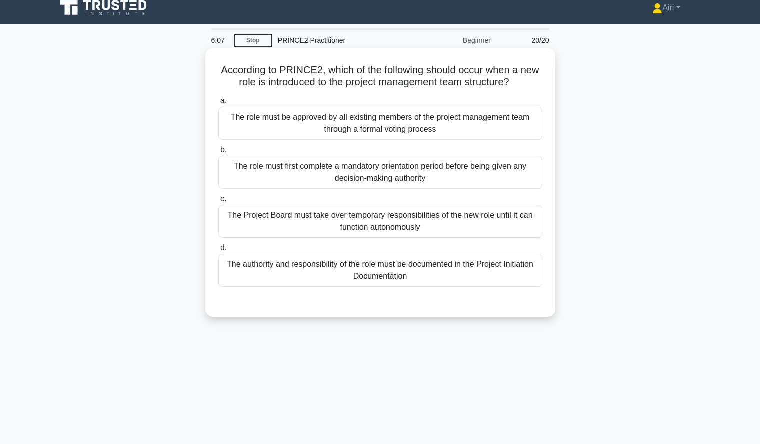
click at [489, 272] on div "The authority and responsibility of the role must be documented in the Project …" at bounding box center [380, 270] width 324 height 33
click at [218, 251] on input "d. The authority and responsibility of the role must be documented in the Proje…" at bounding box center [218, 248] width 0 height 6
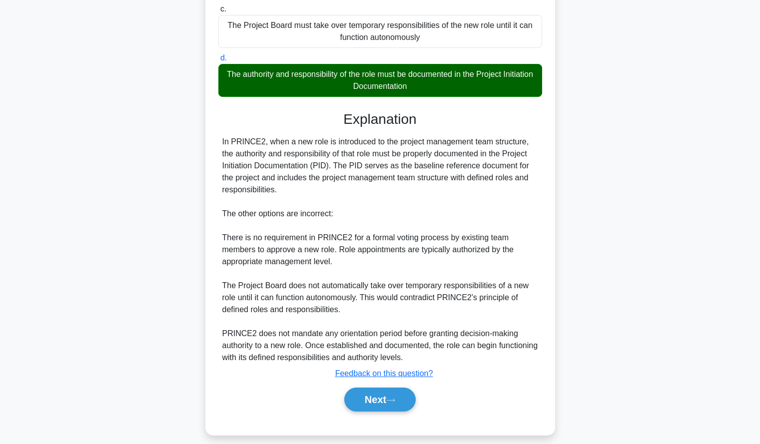
scroll to position [208, 0]
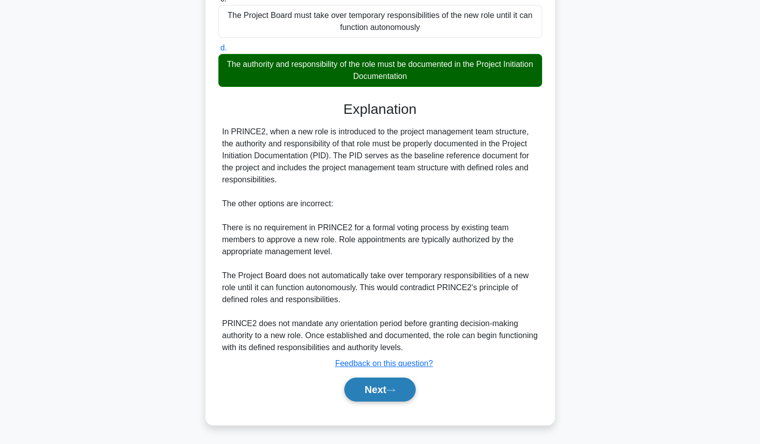
click at [371, 385] on button "Next" at bounding box center [379, 390] width 71 height 24
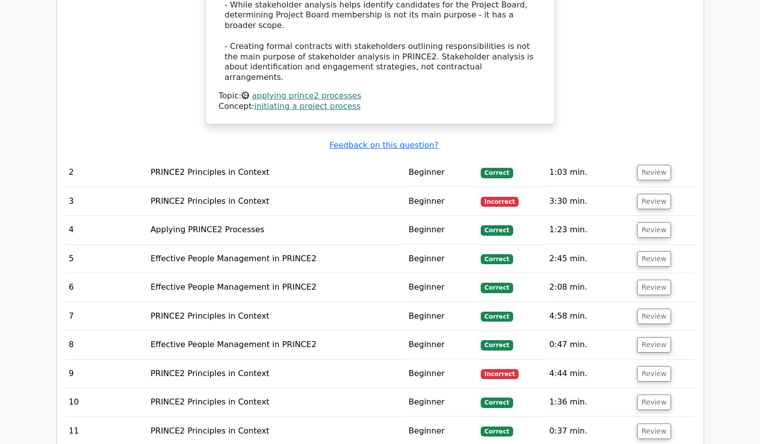
scroll to position [967, 0]
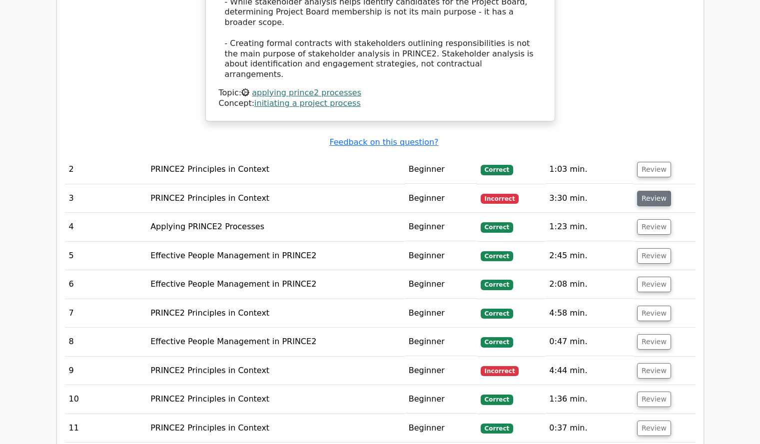
click at [649, 191] on button "Review" at bounding box center [654, 198] width 34 height 15
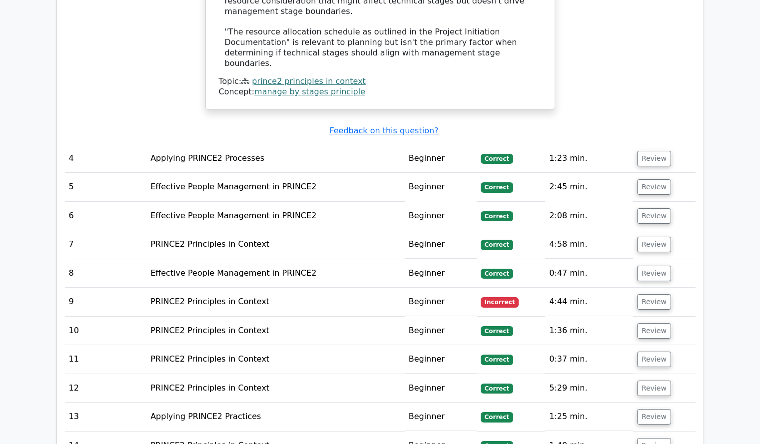
scroll to position [1643, 0]
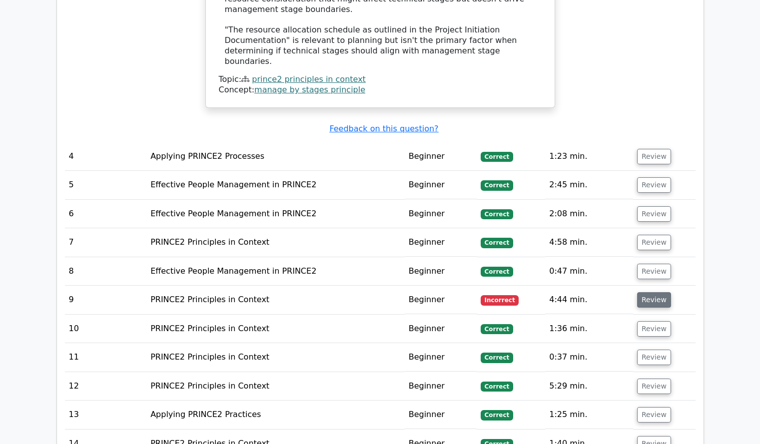
click at [648, 292] on button "Review" at bounding box center [654, 299] width 34 height 15
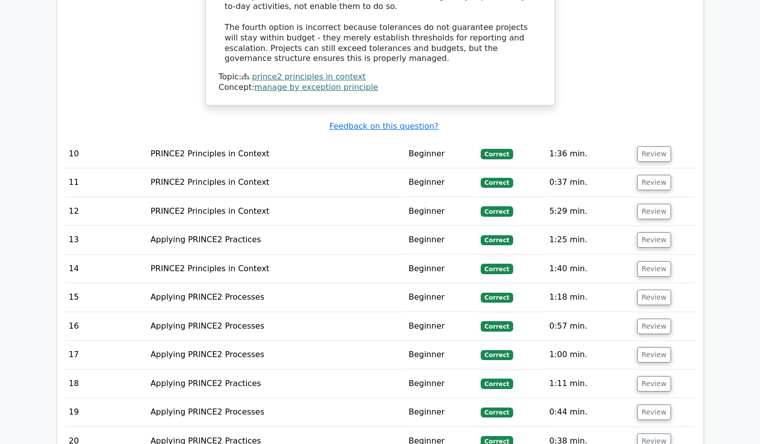
scroll to position [2531, 0]
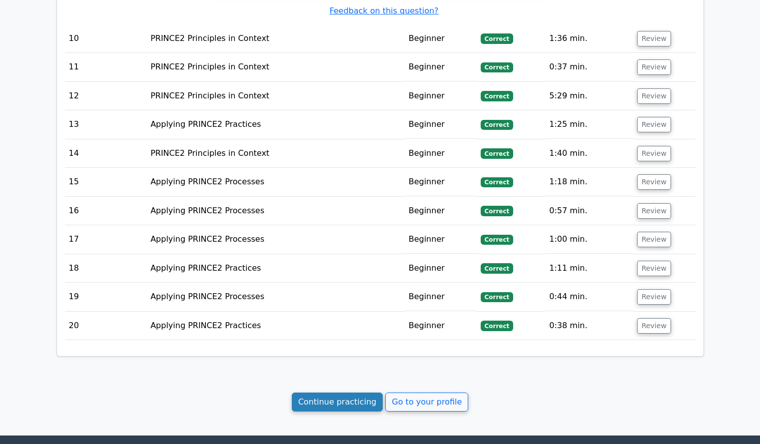
click at [358, 393] on link "Continue practicing" at bounding box center [337, 402] width 91 height 19
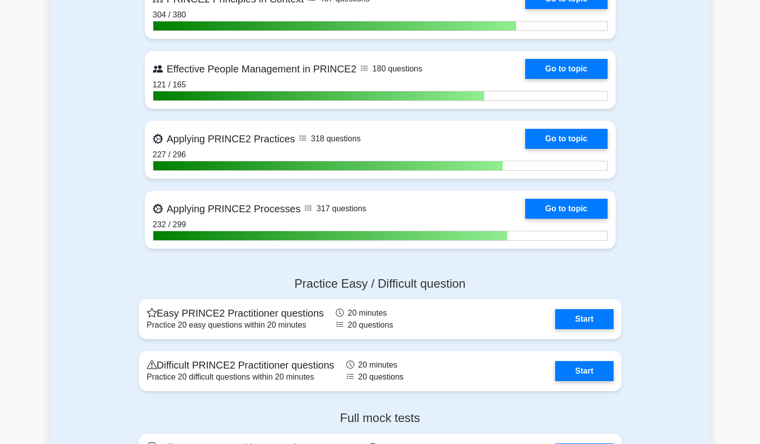
scroll to position [523, 0]
